Goal: Information Seeking & Learning: Find specific fact

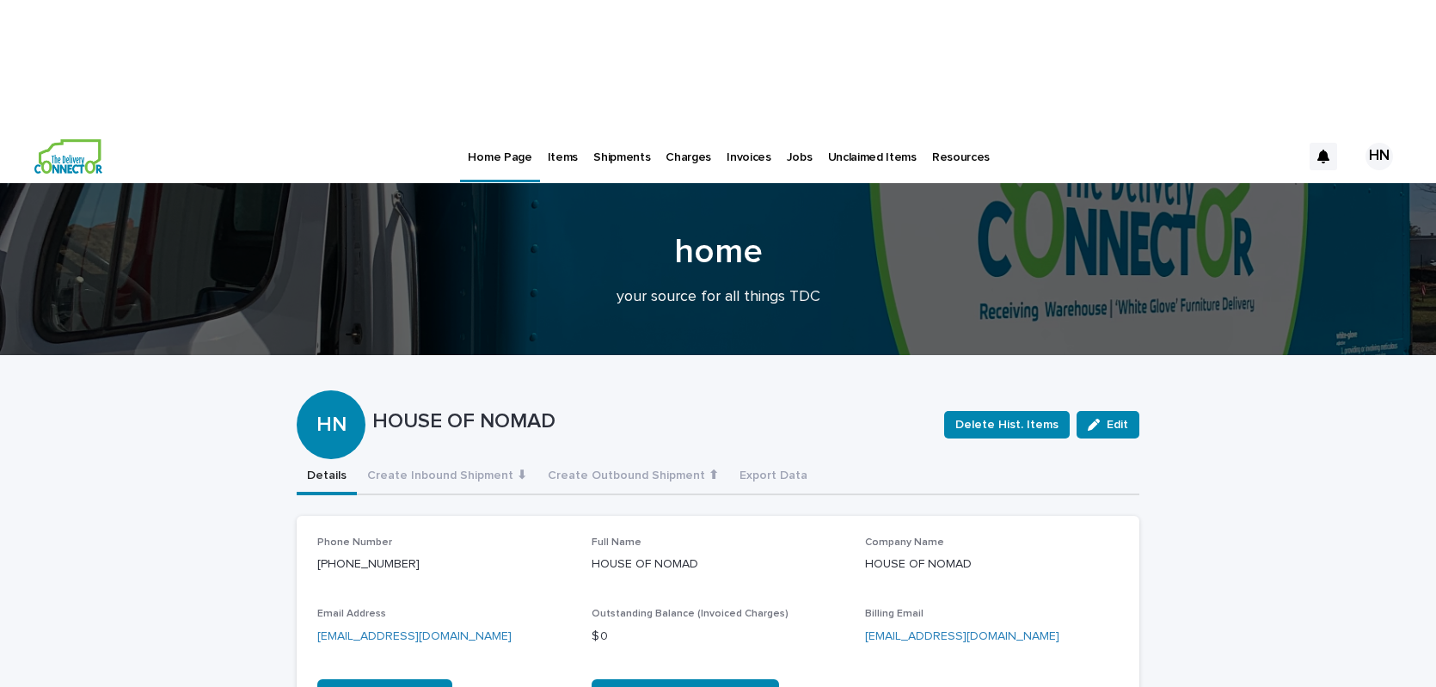
click at [788, 129] on p "Jobs" at bounding box center [800, 147] width 26 height 36
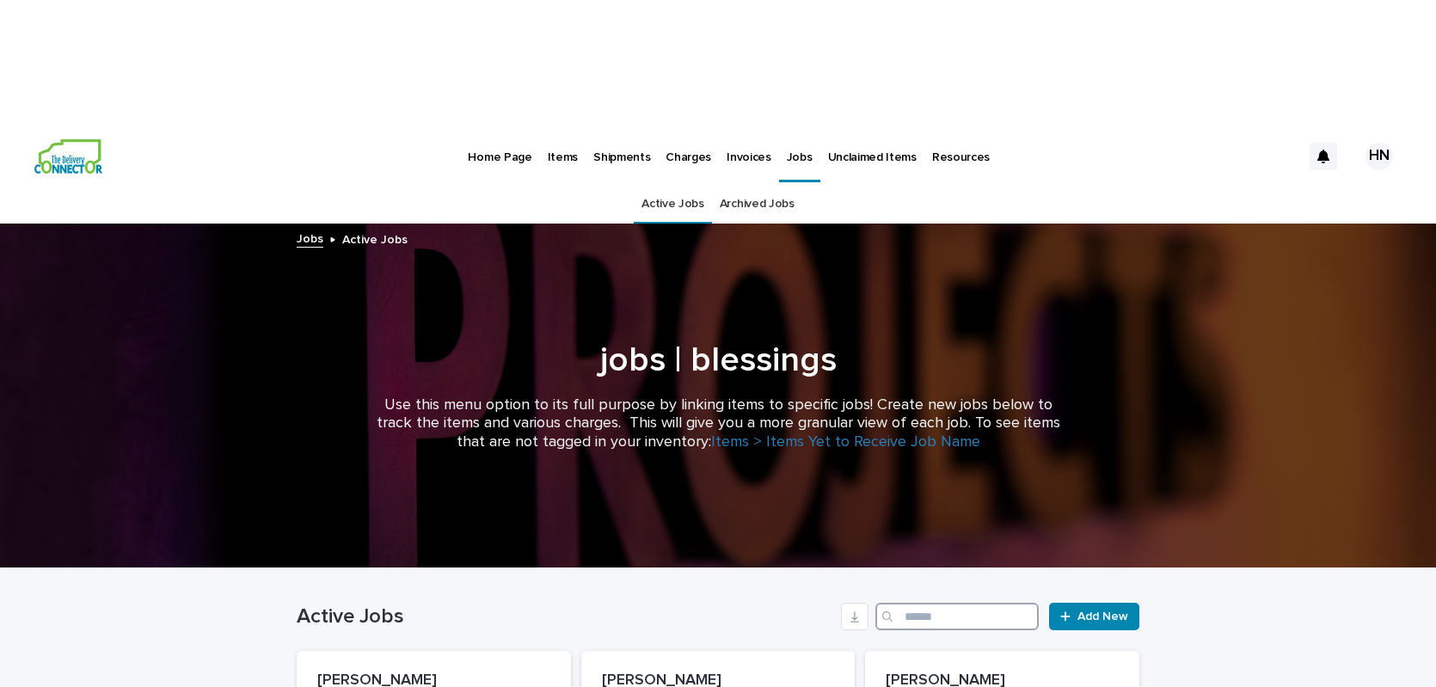
click at [969, 603] on input "Search" at bounding box center [957, 617] width 163 height 28
type input "*****"
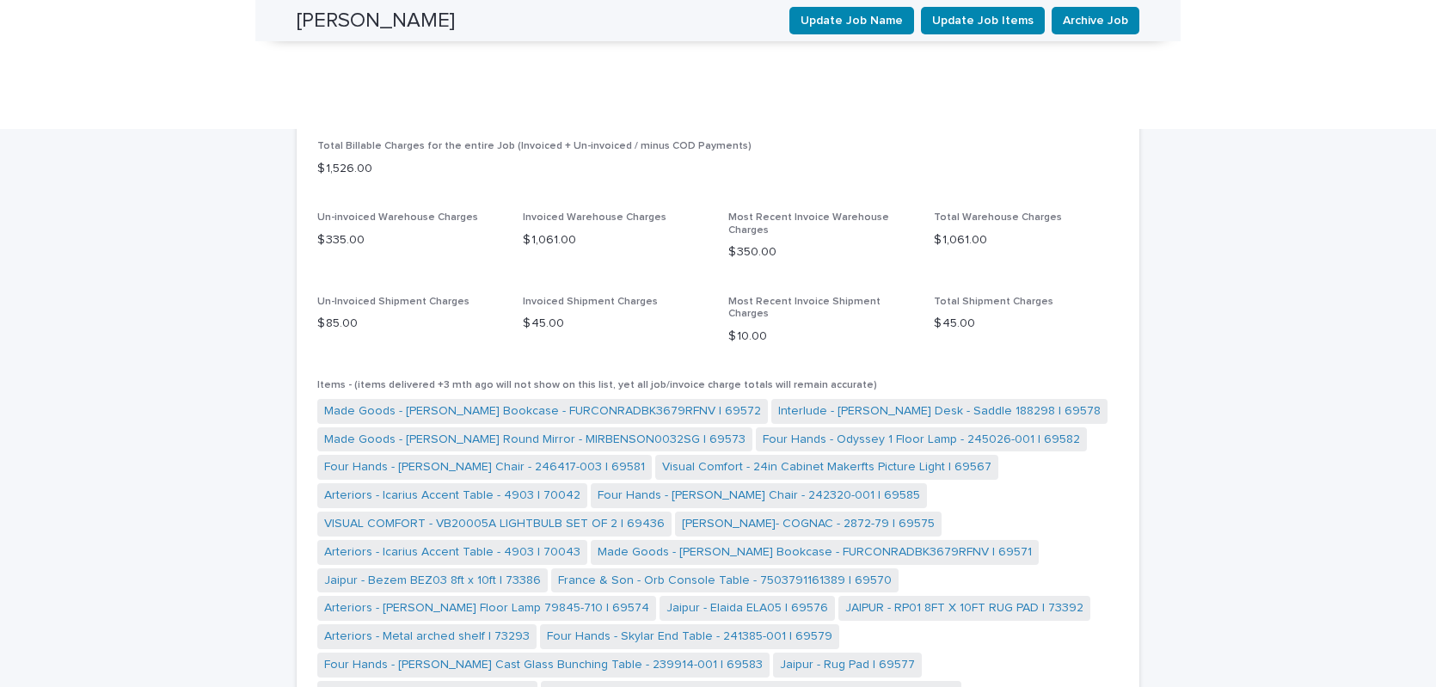
scroll to position [1074, 0]
click at [444, 571] on link "Jaipur - Bezem BEZ03 8ft x 10ft | 73386" at bounding box center [432, 580] width 217 height 18
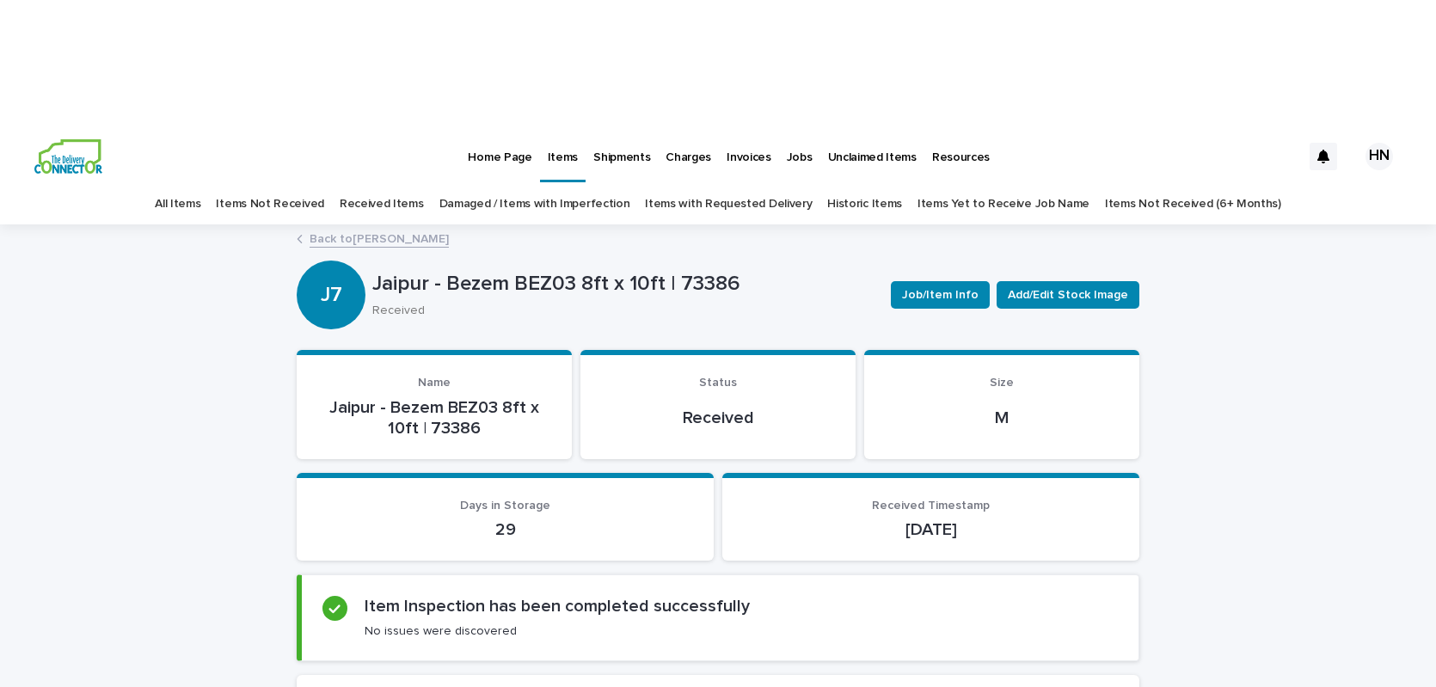
click at [559, 129] on p "Items" at bounding box center [563, 147] width 30 height 36
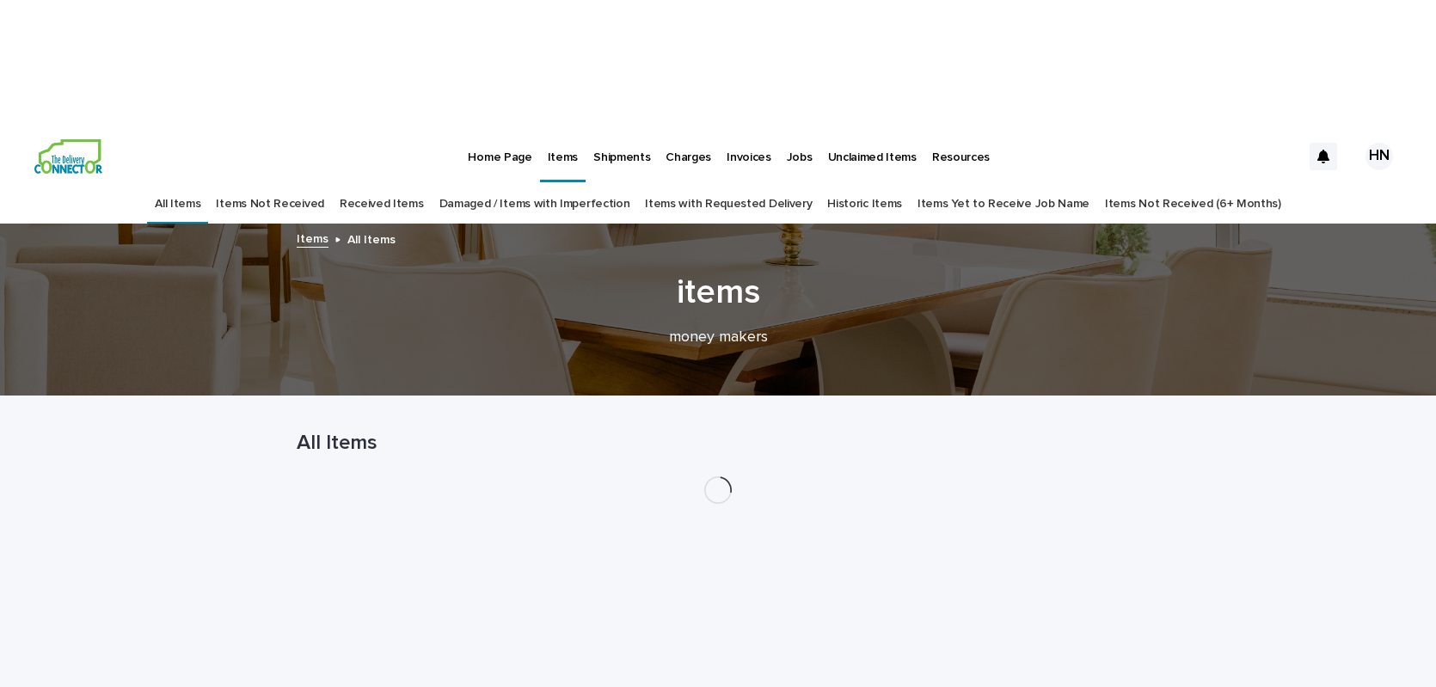
click at [787, 129] on p "Jobs" at bounding box center [800, 147] width 26 height 36
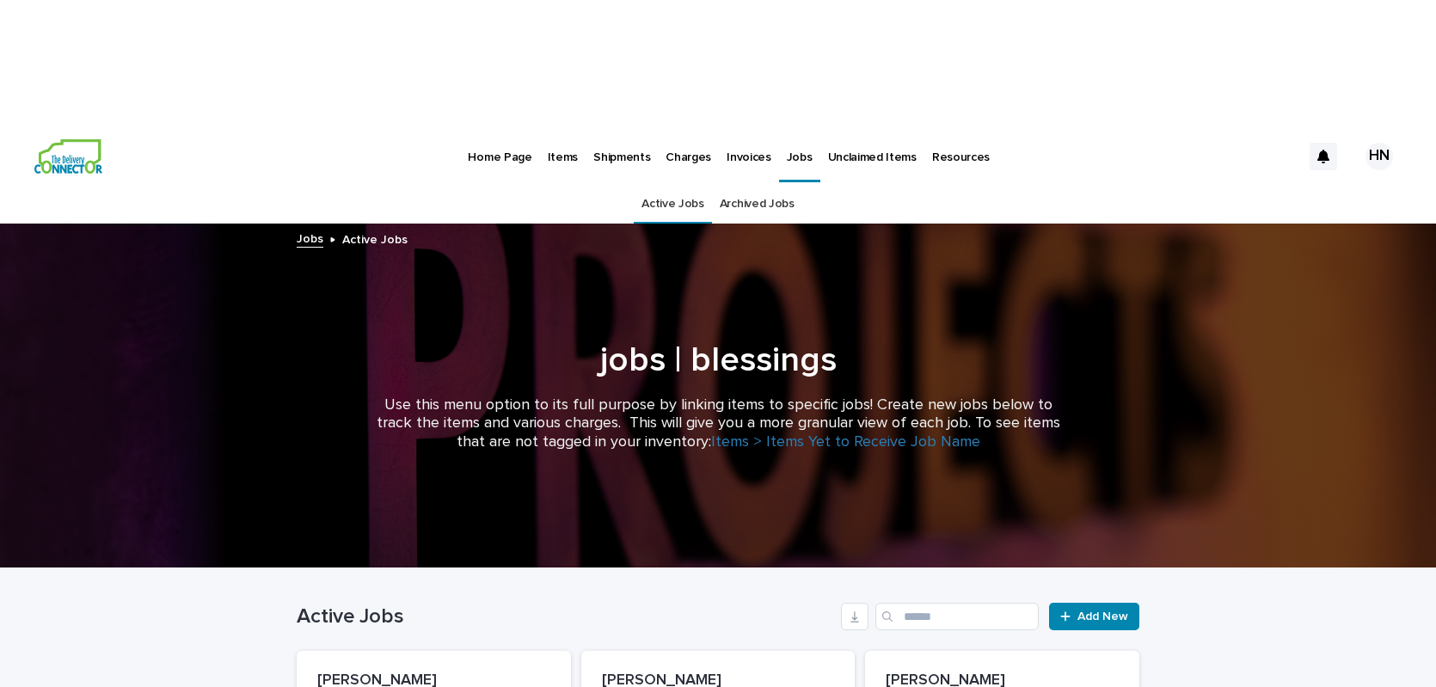
click at [619, 129] on p "Shipments" at bounding box center [621, 147] width 57 height 36
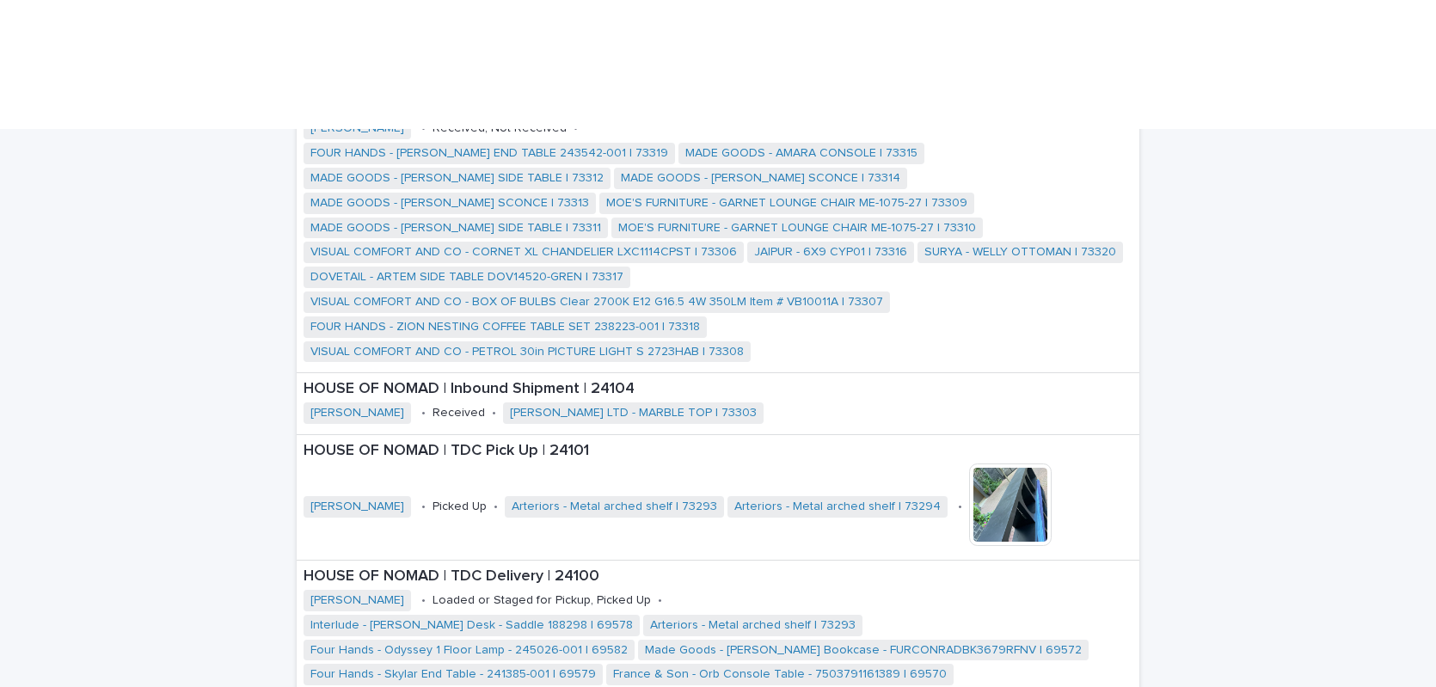
scroll to position [2026, 0]
click at [369, 566] on p "HOUSE OF NOMAD | TDC Delivery | 24100" at bounding box center [718, 575] width 829 height 19
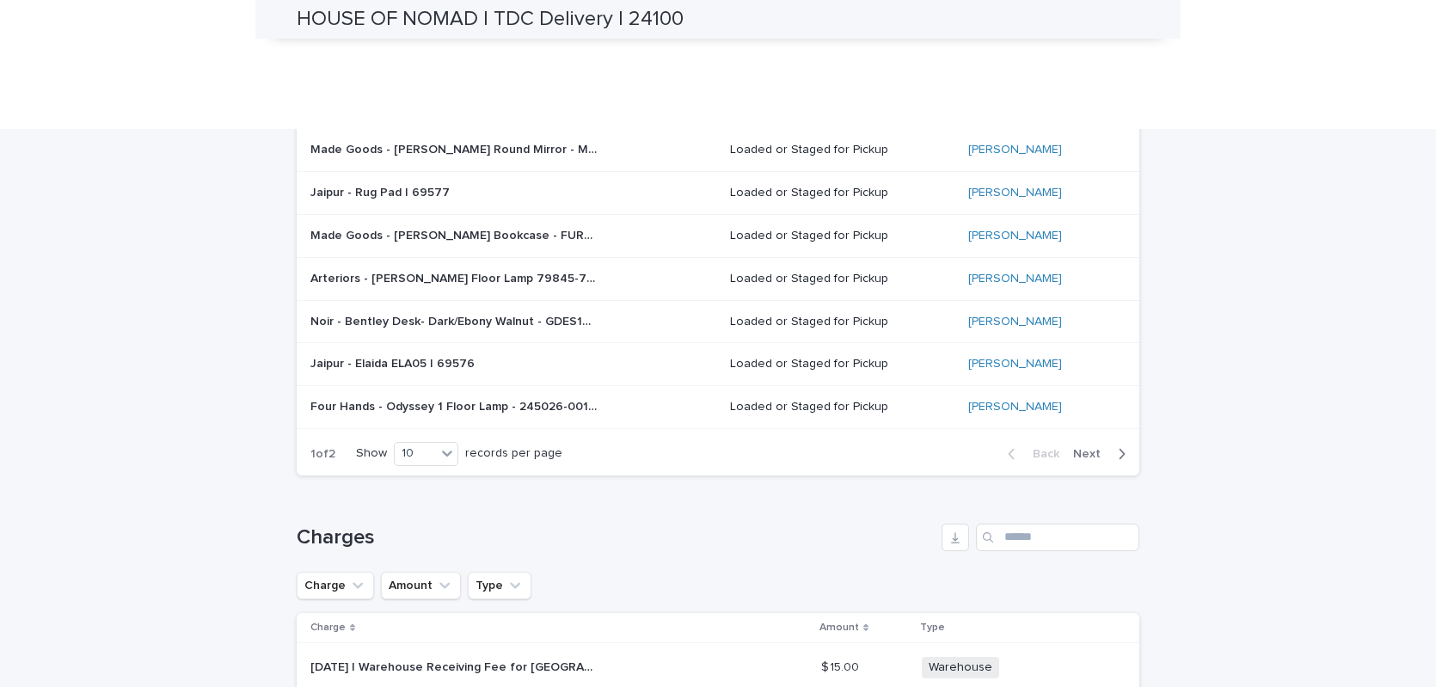
scroll to position [842, 0]
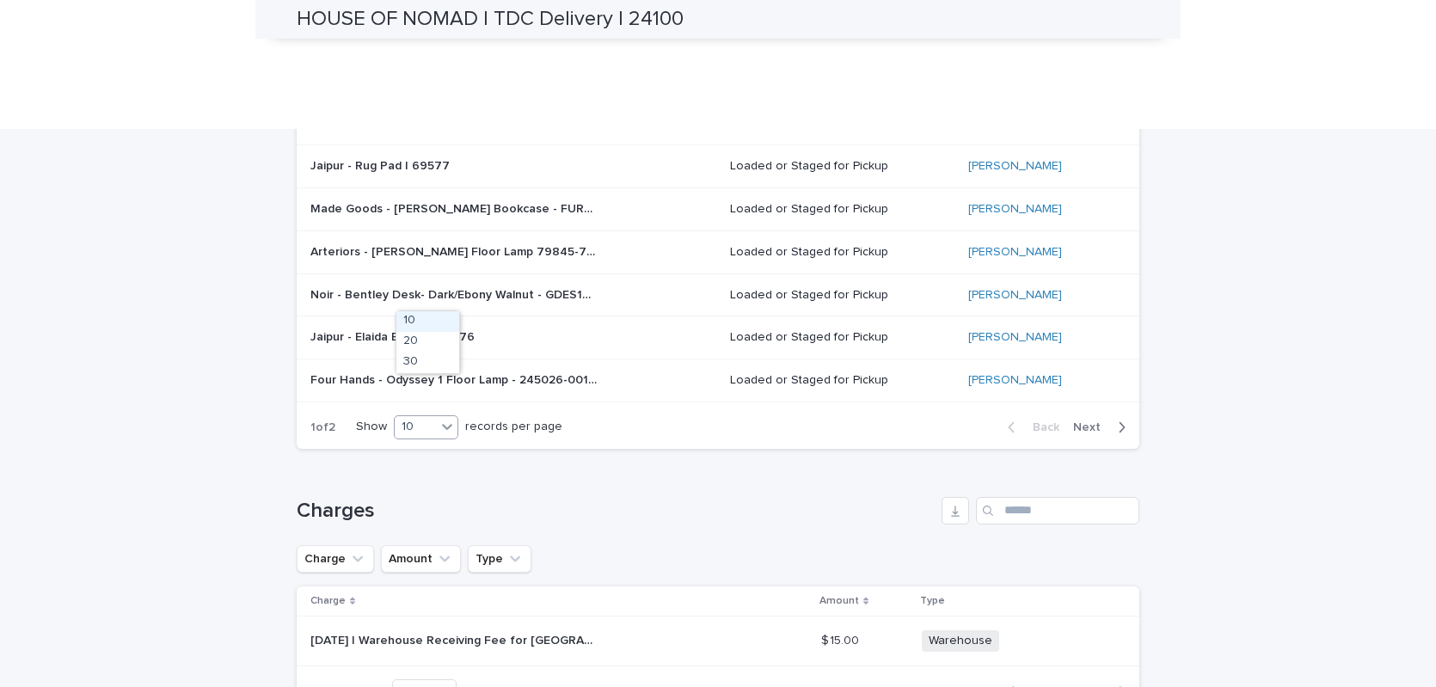
click at [430, 418] on div "10" at bounding box center [415, 427] width 41 height 18
click at [418, 364] on div "30" at bounding box center [428, 363] width 63 height 21
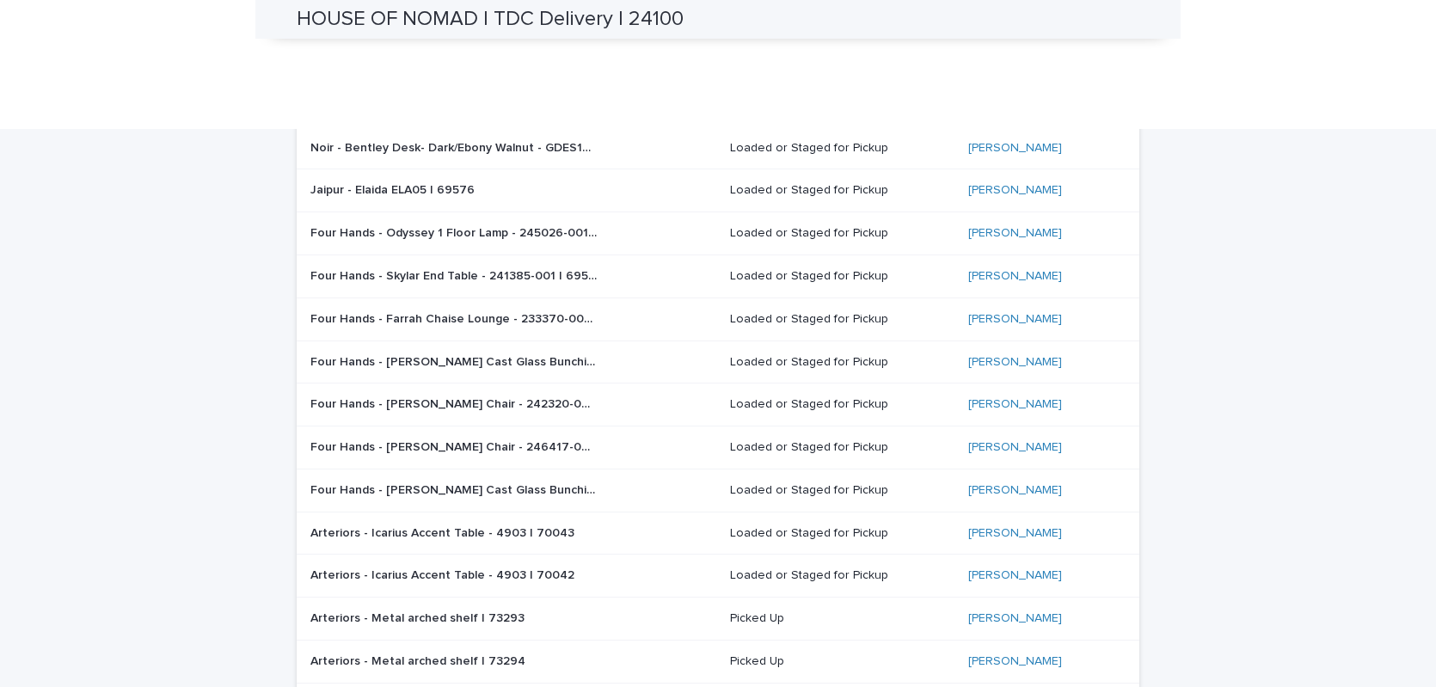
scroll to position [0, 0]
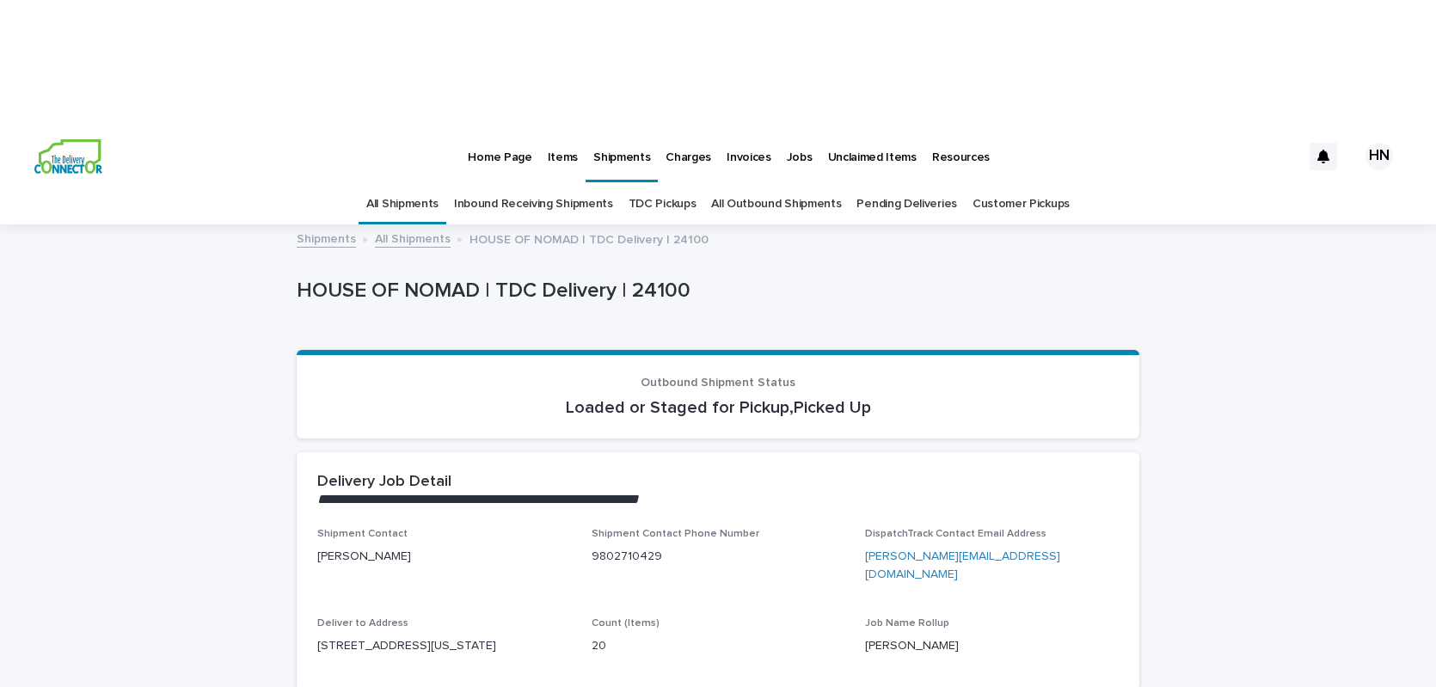
click at [555, 129] on p "Items" at bounding box center [563, 147] width 30 height 36
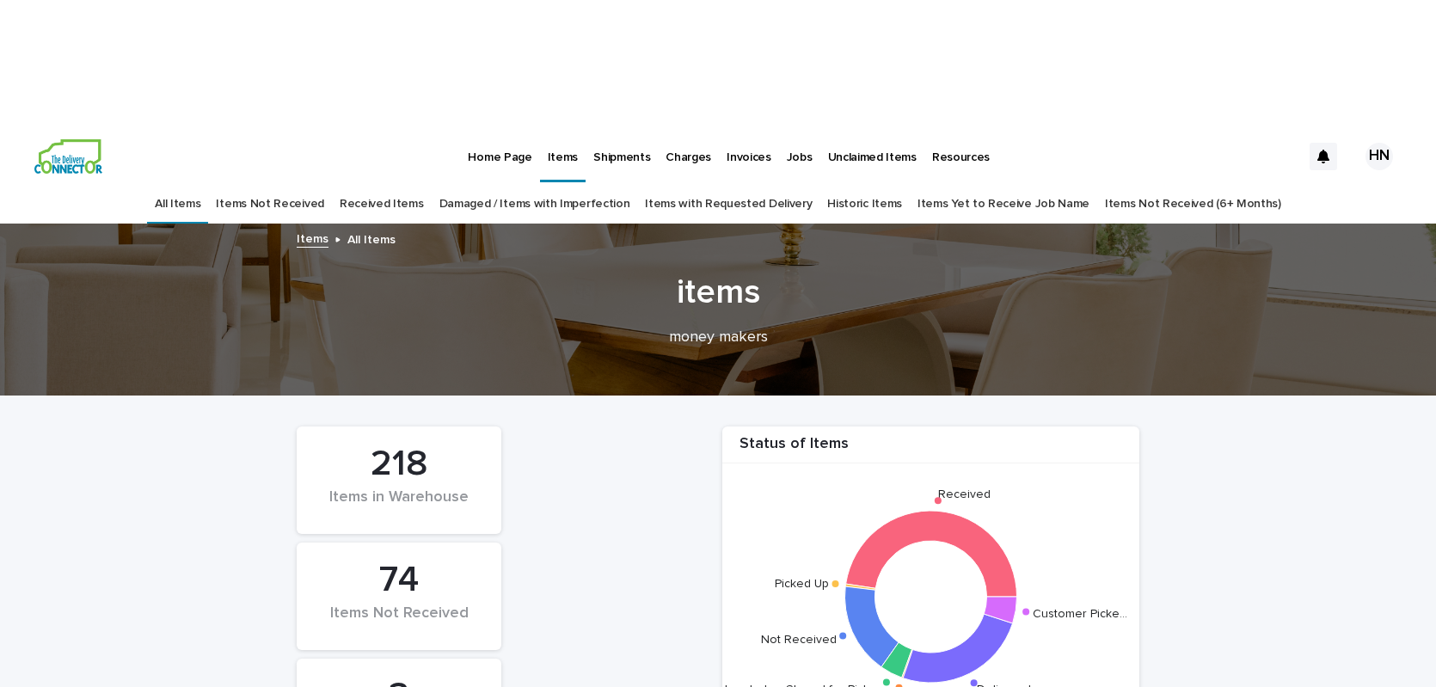
click at [493, 129] on p "Home Page" at bounding box center [500, 147] width 64 height 36
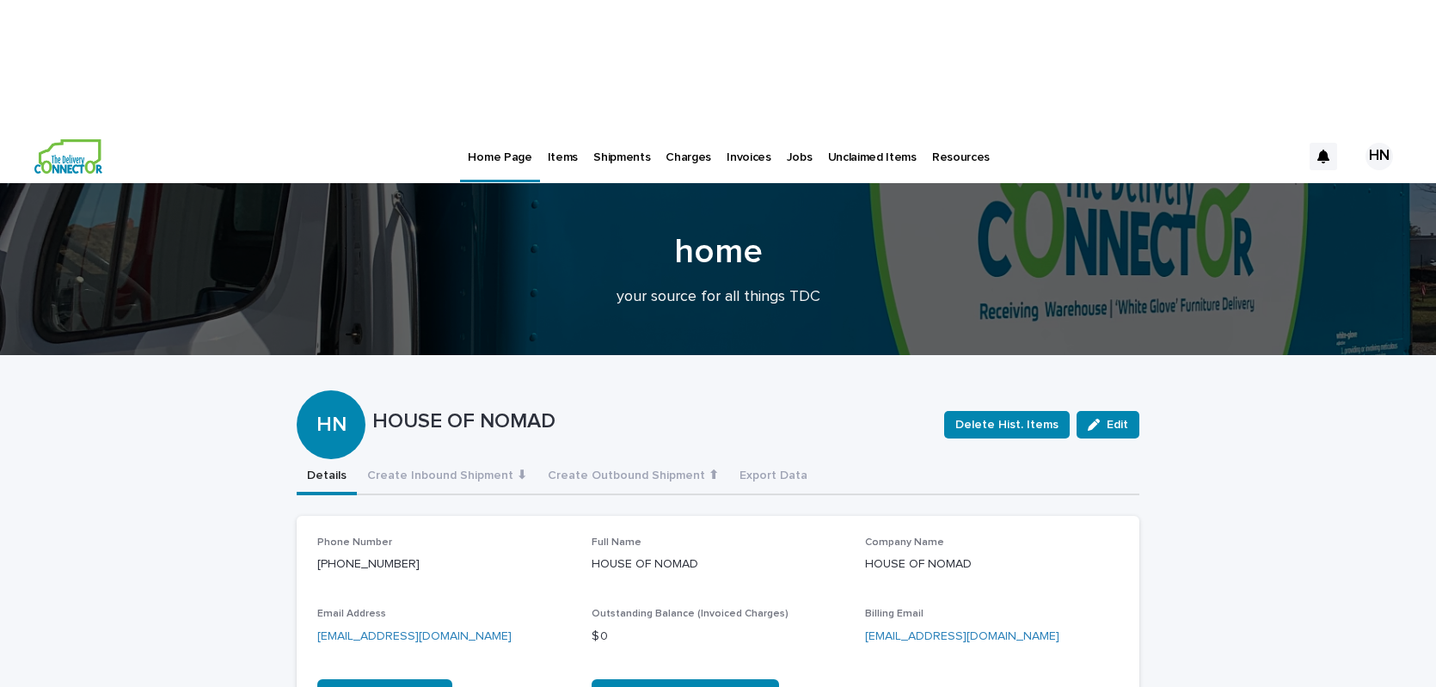
click at [787, 129] on p "Jobs" at bounding box center [800, 147] width 26 height 36
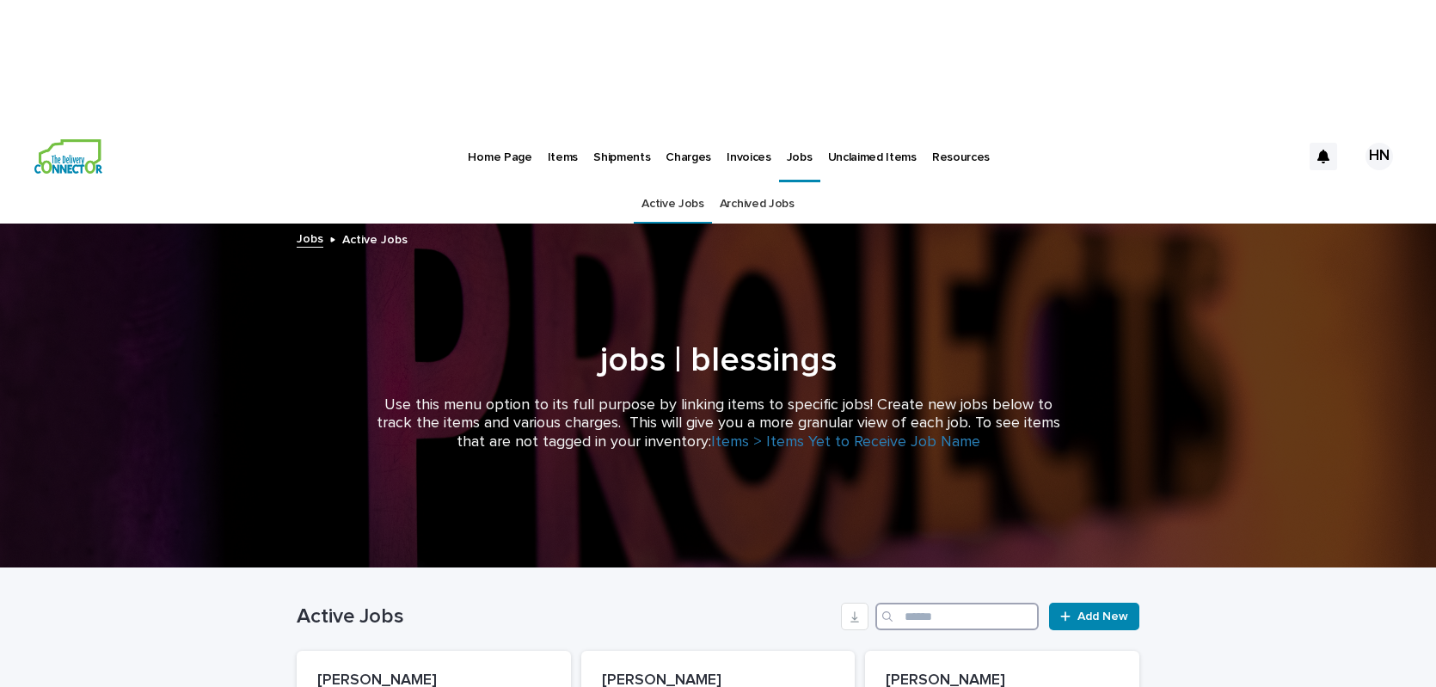
click at [933, 603] on input "Search" at bounding box center [957, 617] width 163 height 28
type input "****"
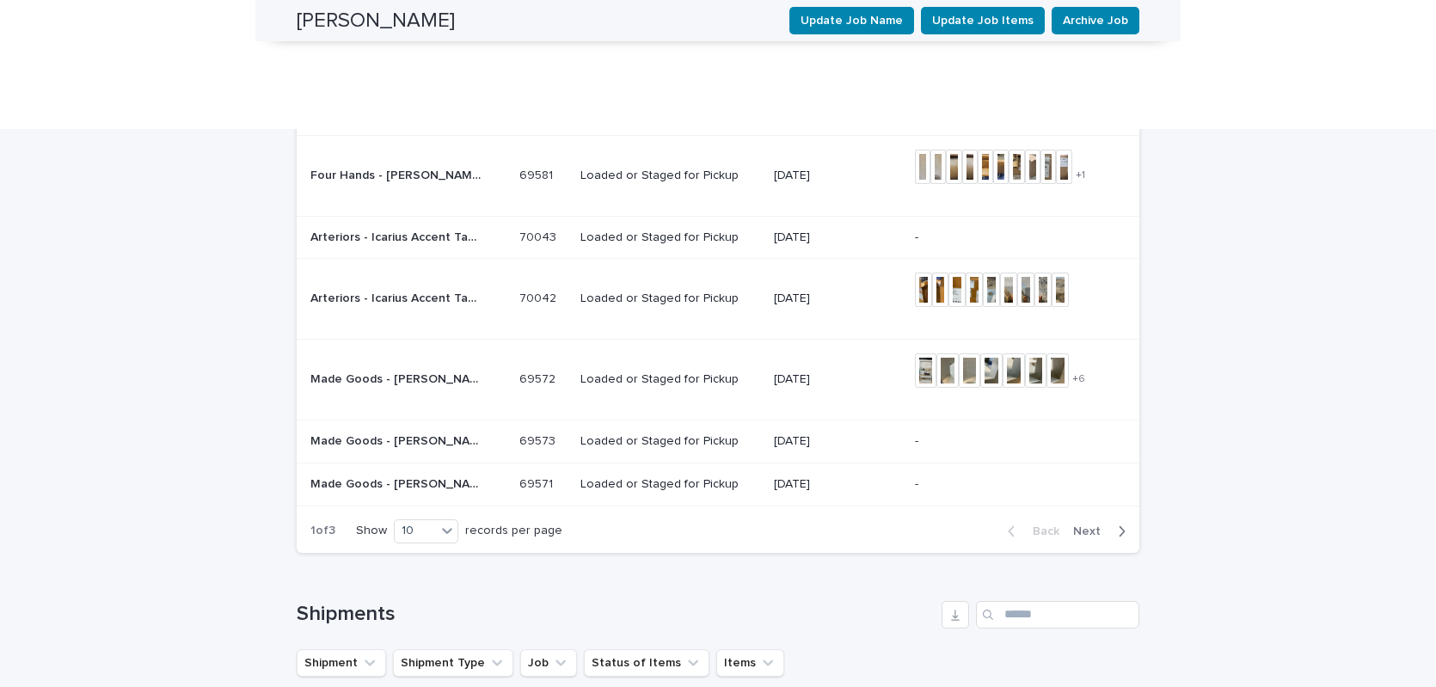
scroll to position [2166, 0]
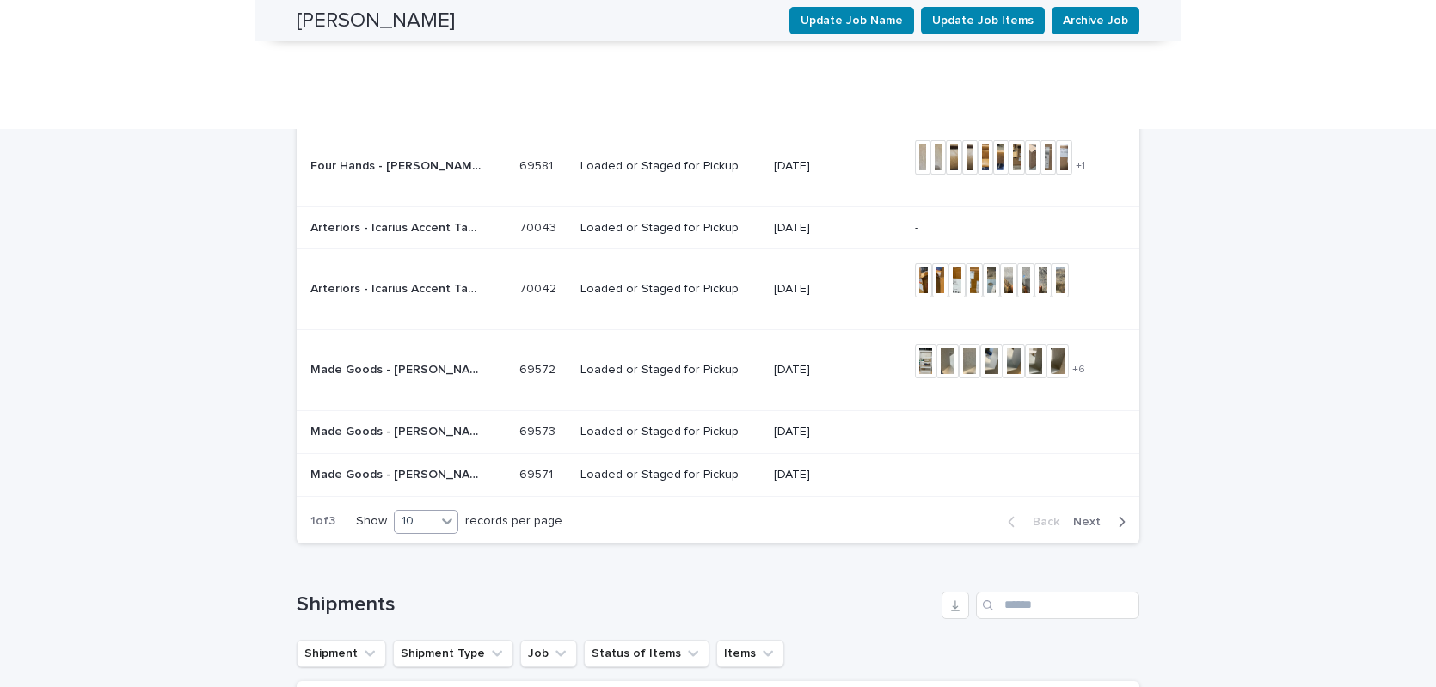
click at [432, 513] on div "10" at bounding box center [415, 522] width 41 height 18
click at [412, 391] on div "30" at bounding box center [428, 388] width 63 height 21
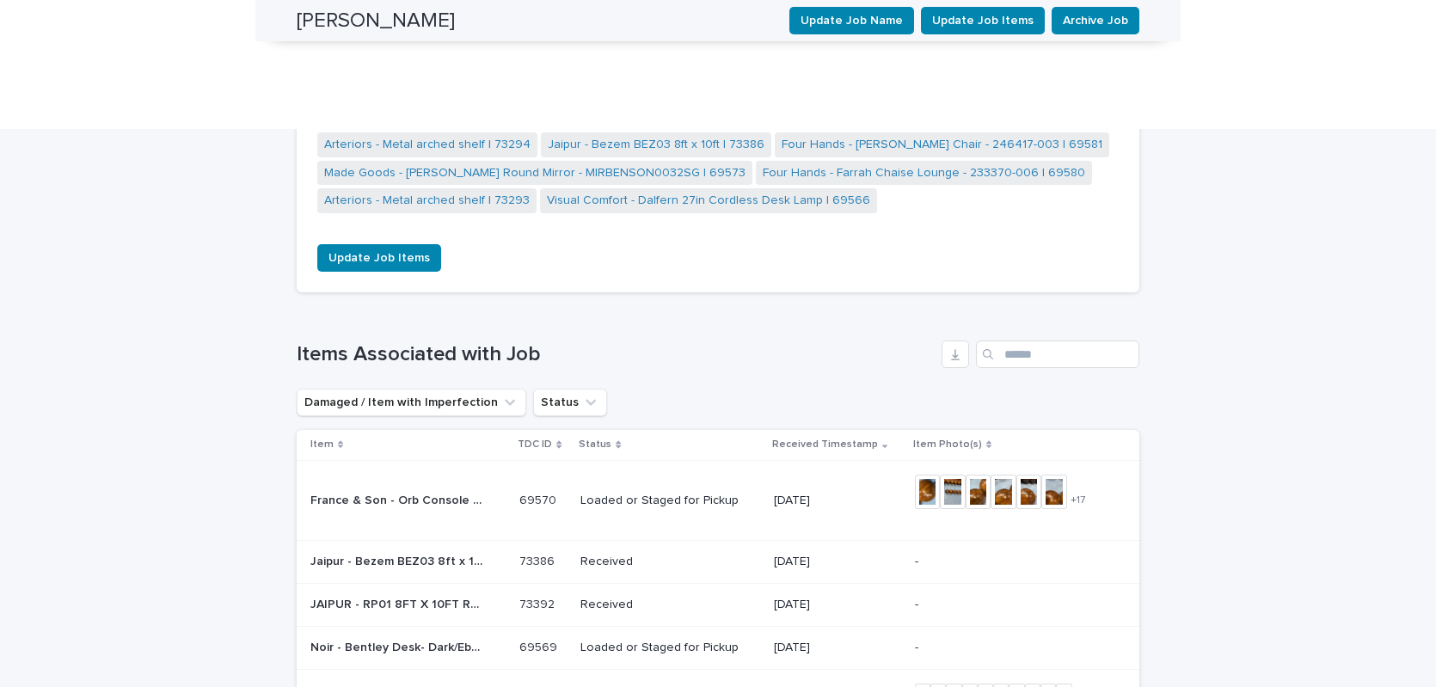
scroll to position [1554, 0]
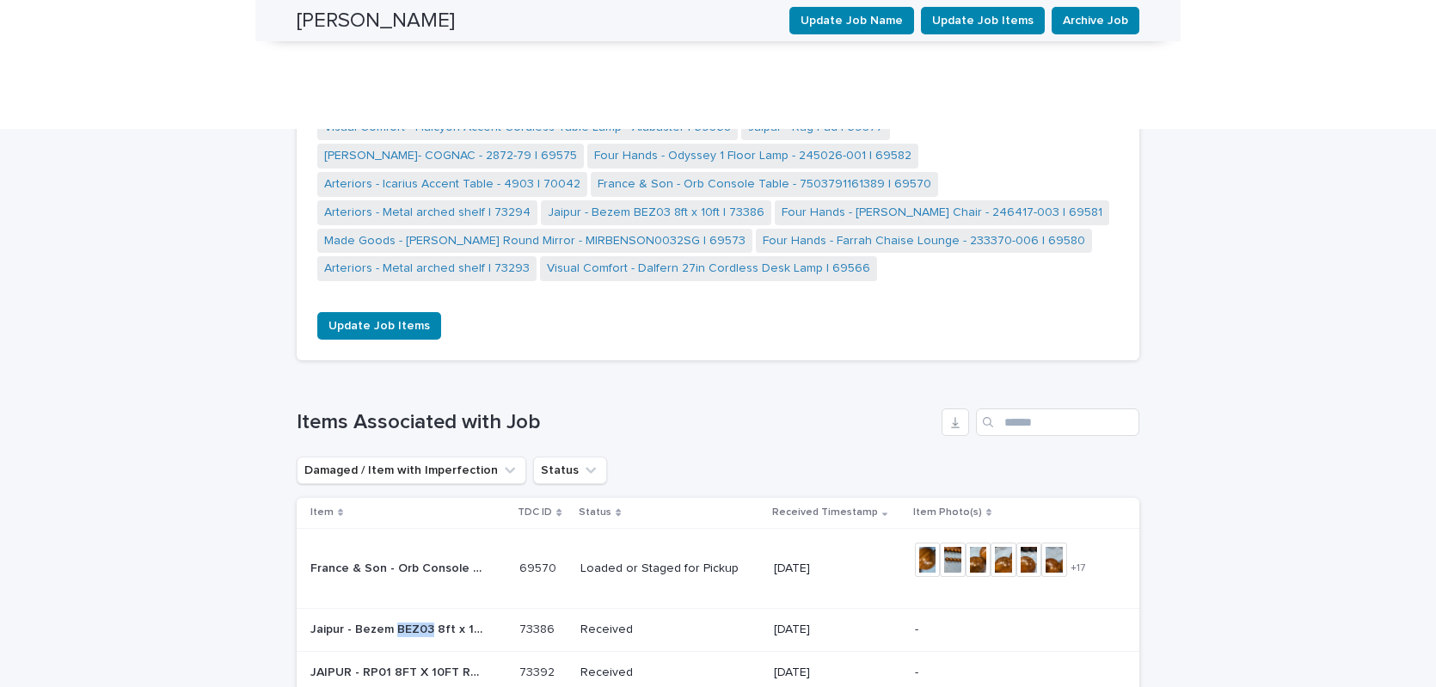
click at [399, 619] on p "Jaipur - Bezem BEZ03 8ft x 10ft | 73386" at bounding box center [397, 628] width 175 height 18
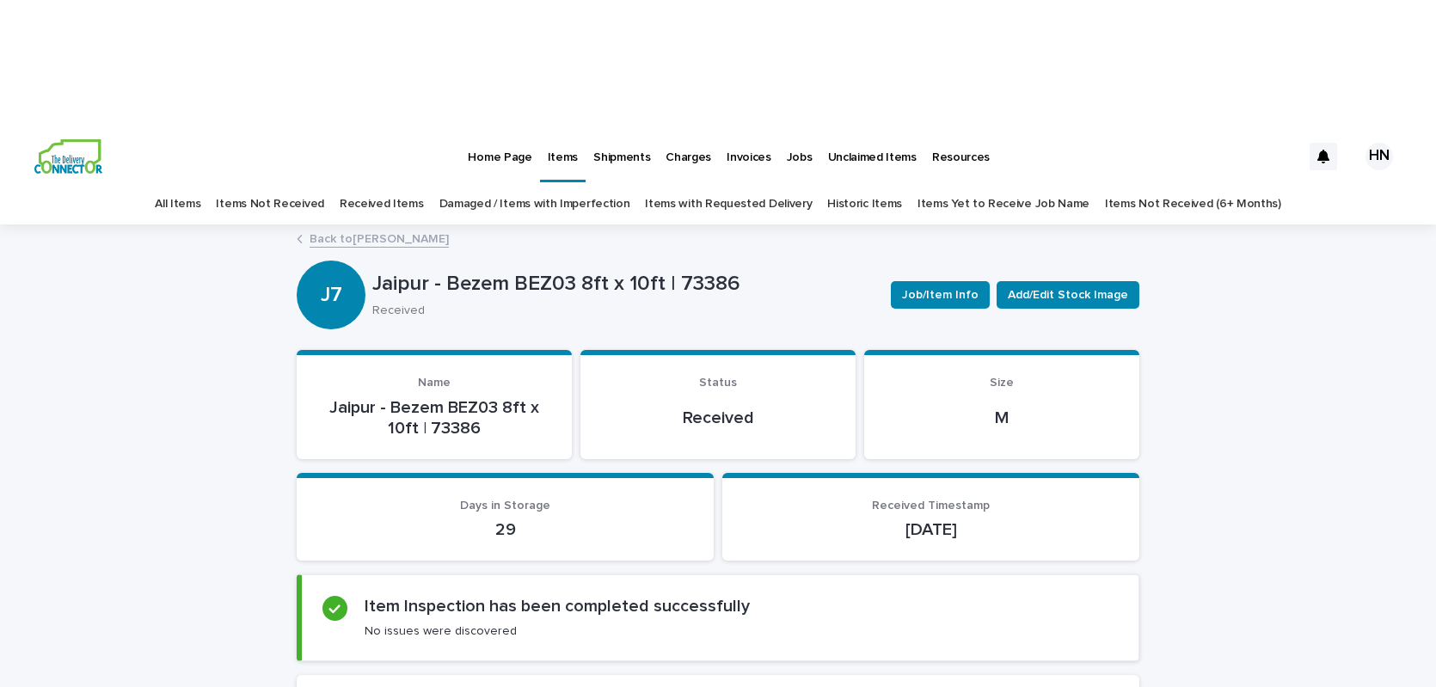
click at [463, 397] on p "Jaipur - Bezem BEZ03 8ft x 10ft | 73386" at bounding box center [434, 417] width 234 height 41
copy p "73386"
click at [331, 228] on link "Back to THEISS" at bounding box center [379, 238] width 139 height 20
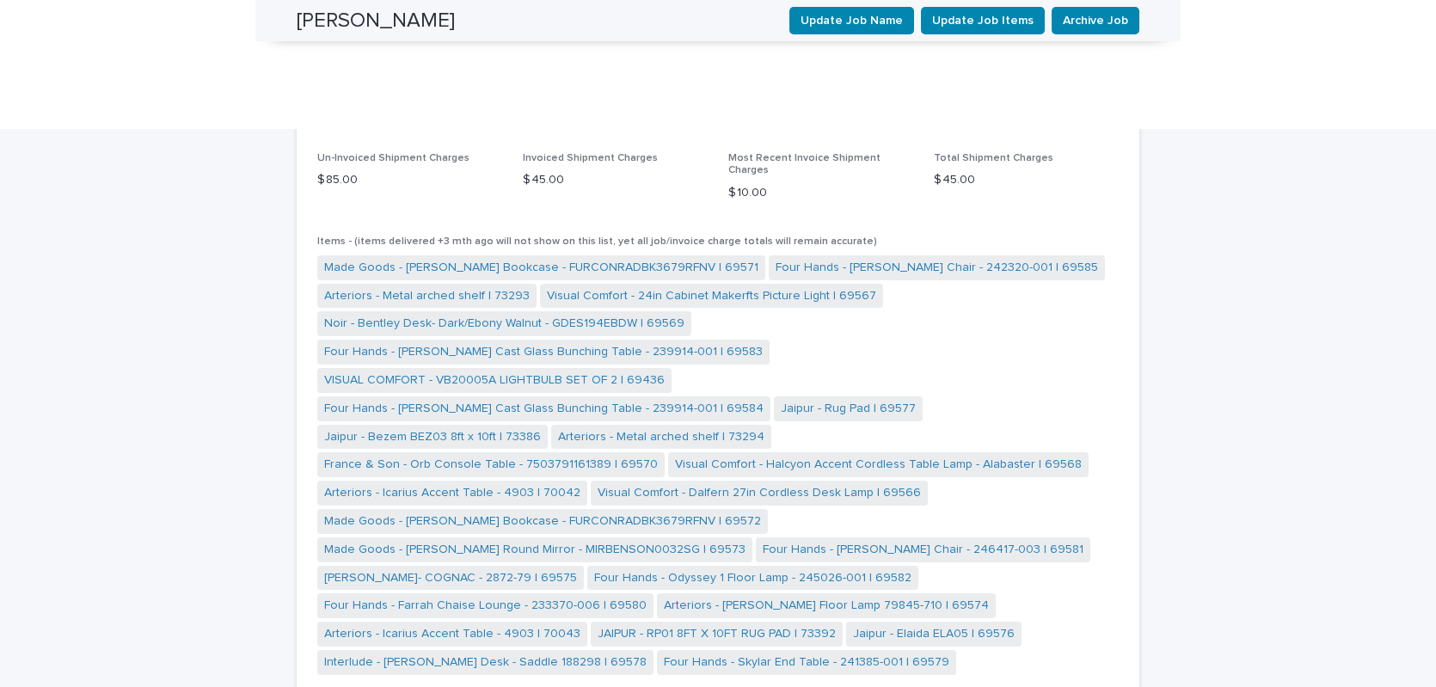
scroll to position [1616, 0]
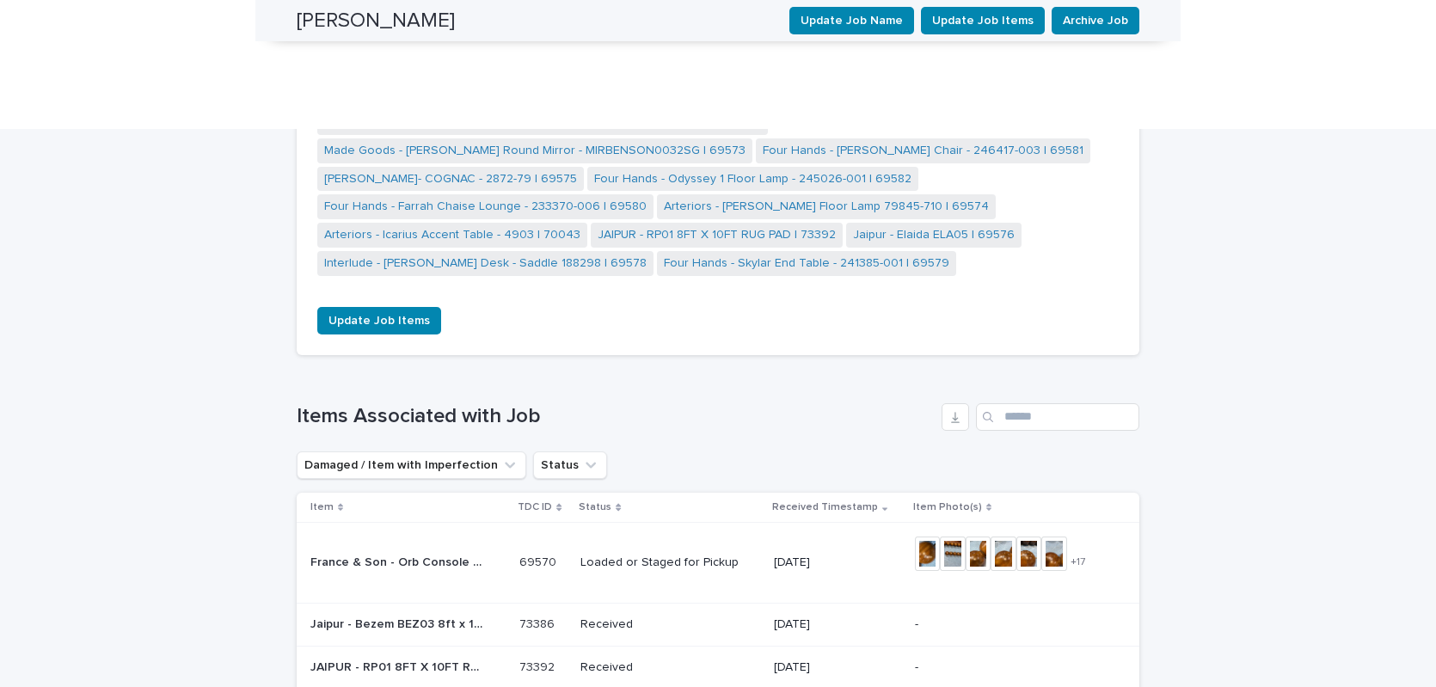
click at [387, 657] on p "JAIPUR - RP01 8FT X 10FT RUG PAD | 73392" at bounding box center [397, 666] width 175 height 18
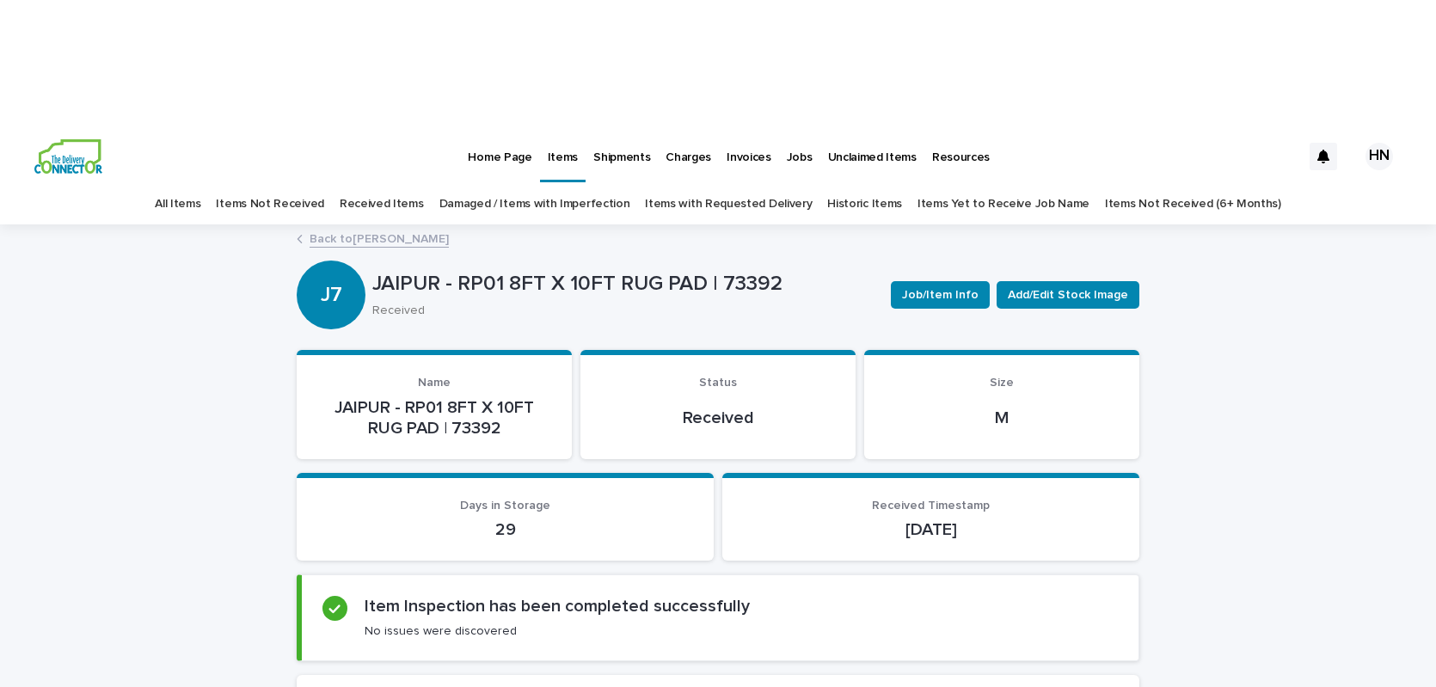
click at [474, 397] on p "JAIPUR - RP01 8FT X 10FT RUG PAD | 73392" at bounding box center [434, 417] width 234 height 41
copy p "73392"
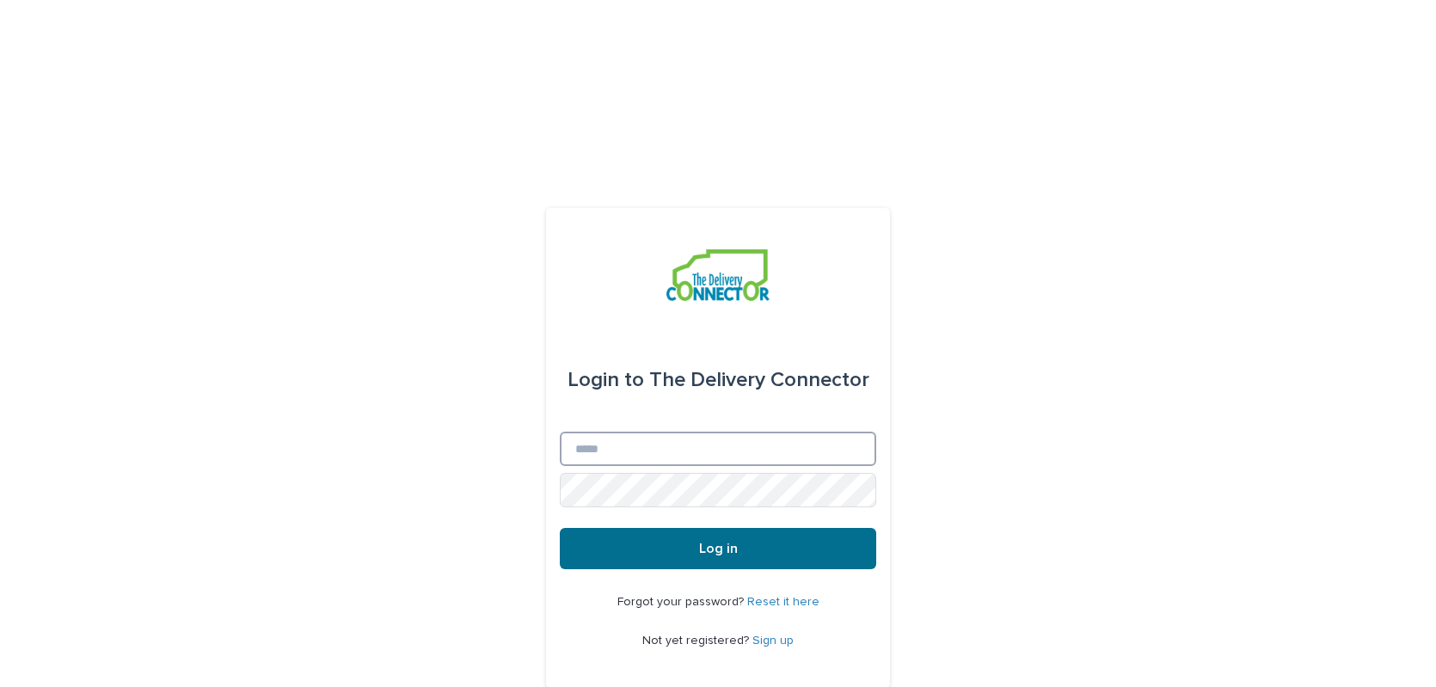
type input "**********"
click at [711, 542] on span "Log in" at bounding box center [718, 549] width 39 height 14
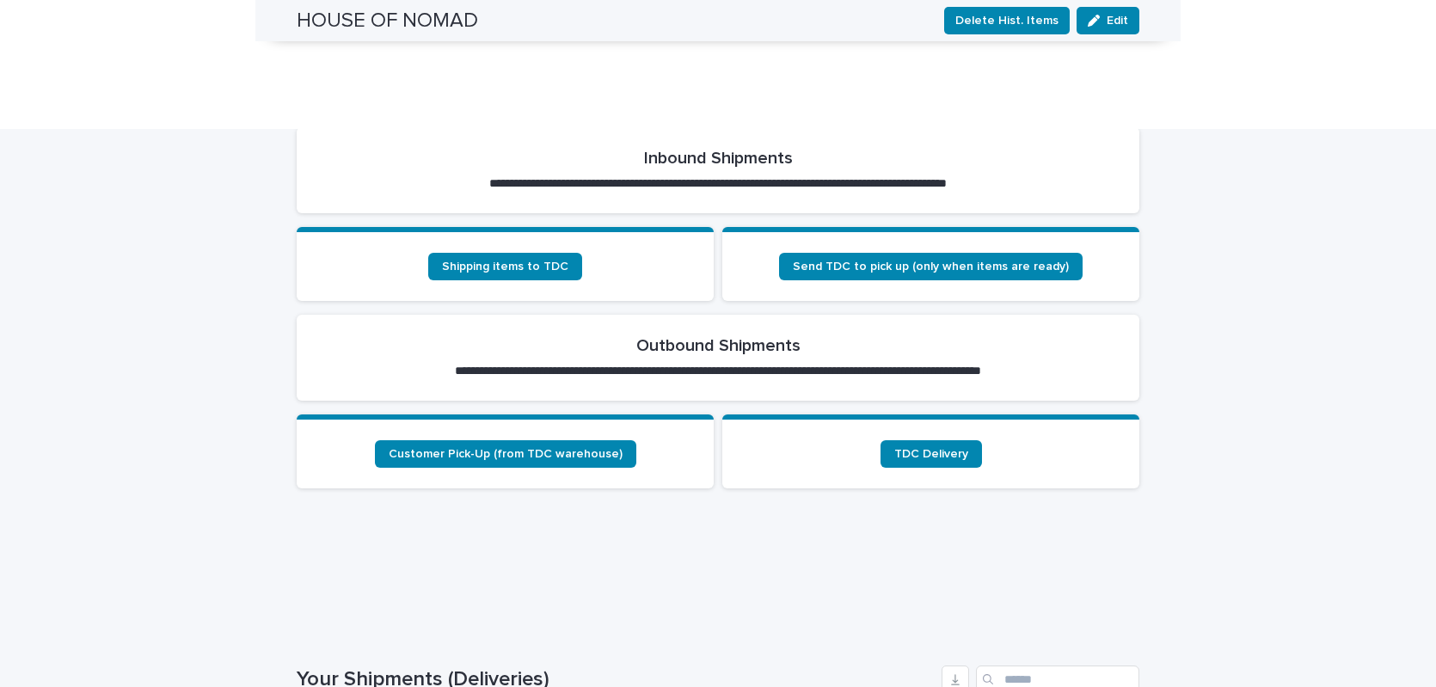
scroll to position [631, 0]
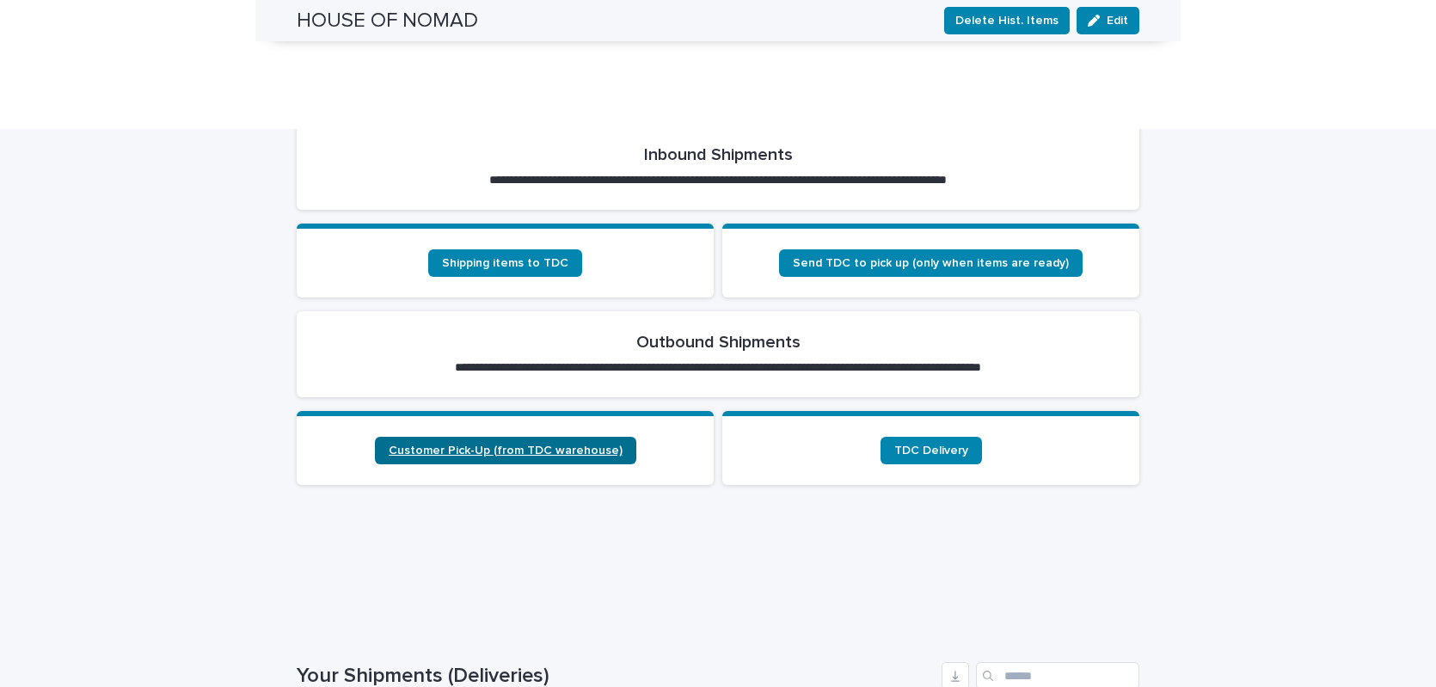
click at [456, 445] on span "Customer Pick-Up (from TDC warehouse)" at bounding box center [506, 451] width 234 height 12
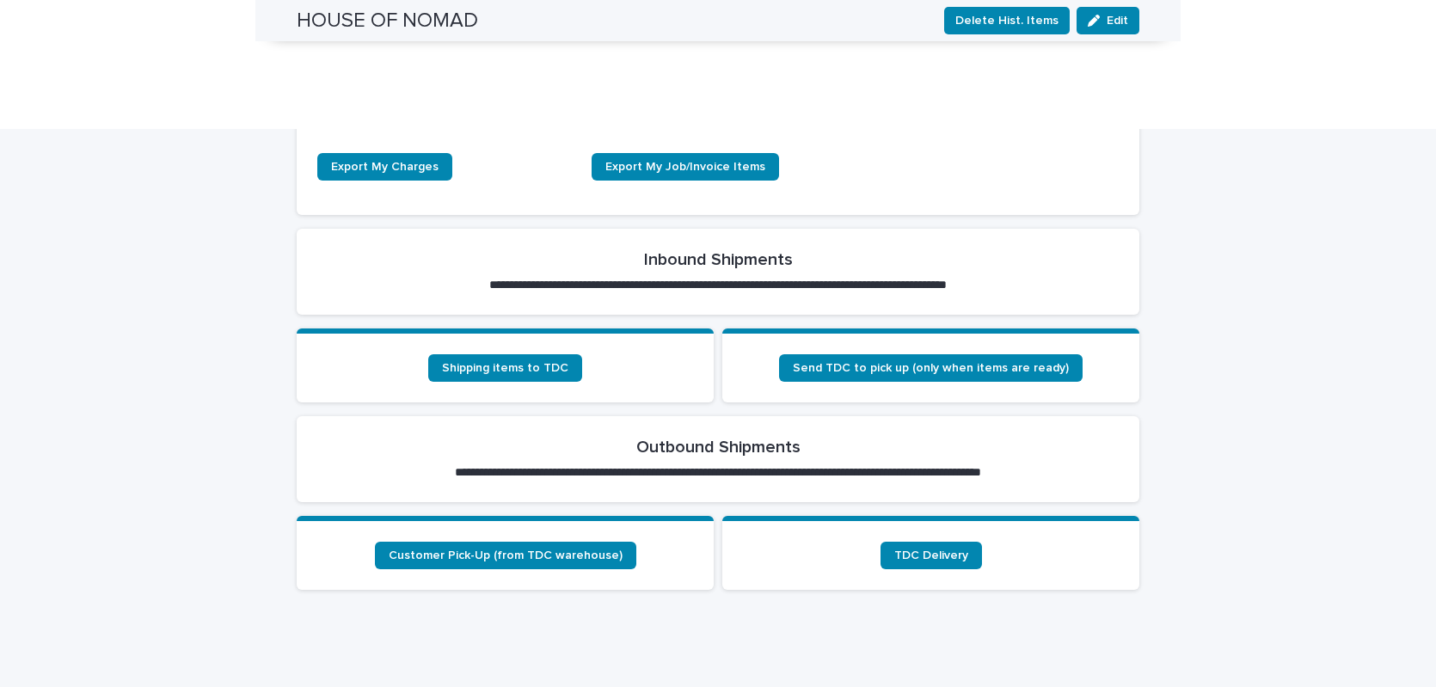
scroll to position [540, 0]
